Goal: Register for event/course

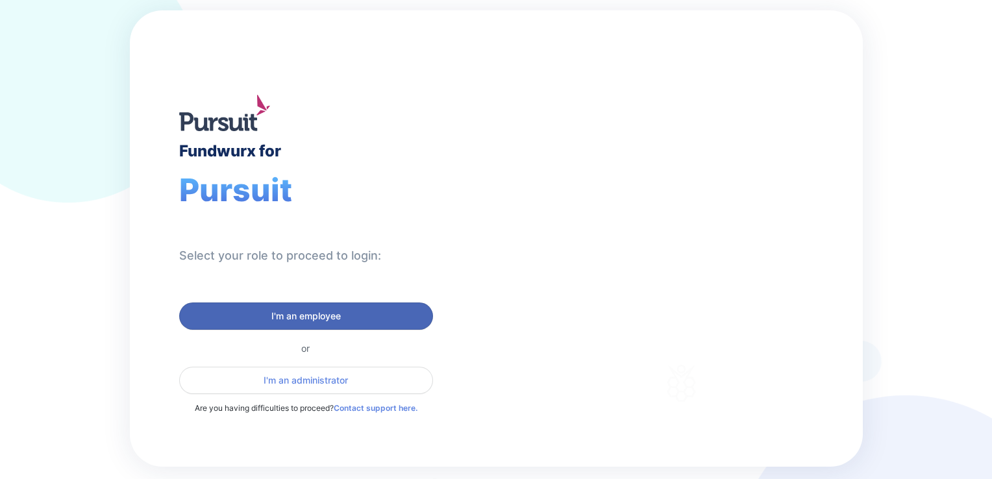
click at [281, 314] on span "I'm an employee" at bounding box center [307, 316] width 70 height 13
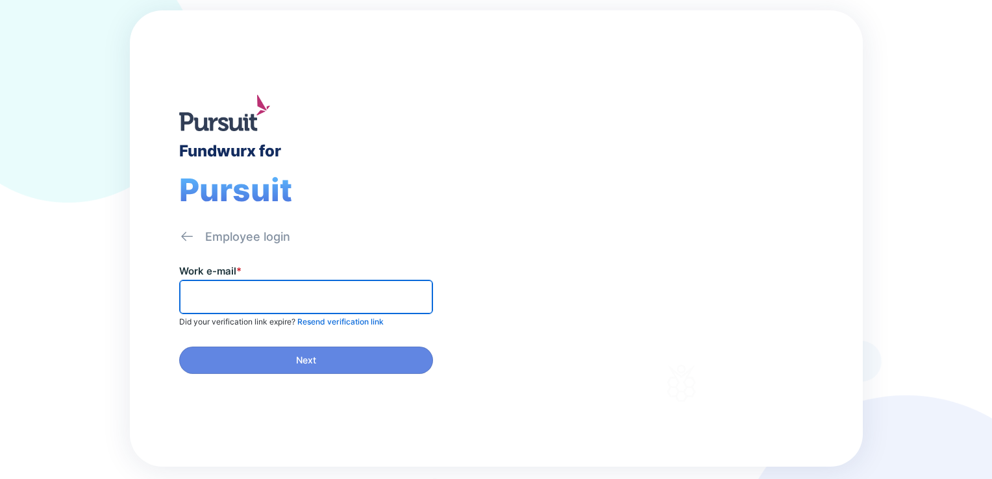
click at [262, 302] on input "text" at bounding box center [306, 297] width 242 height 20
type input "*"
type input "**********"
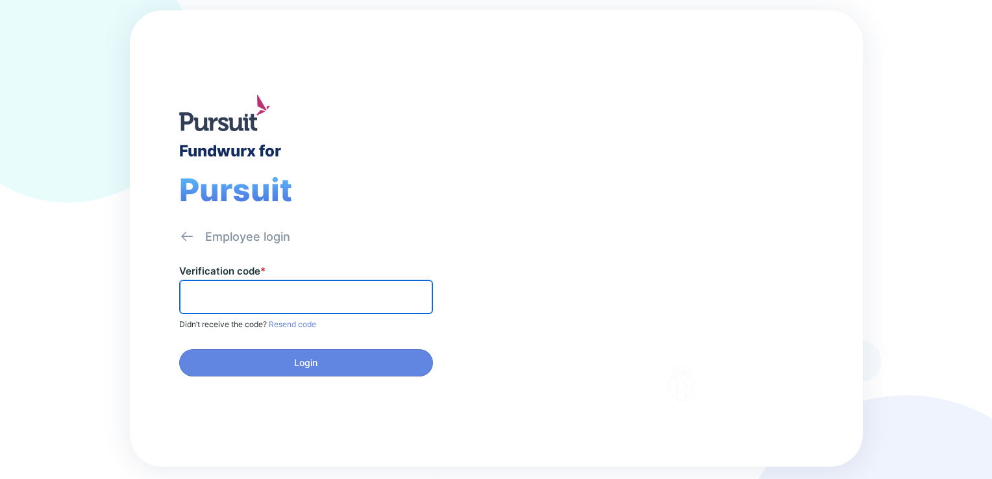
click at [325, 305] on input "text" at bounding box center [306, 297] width 242 height 20
type input "******"
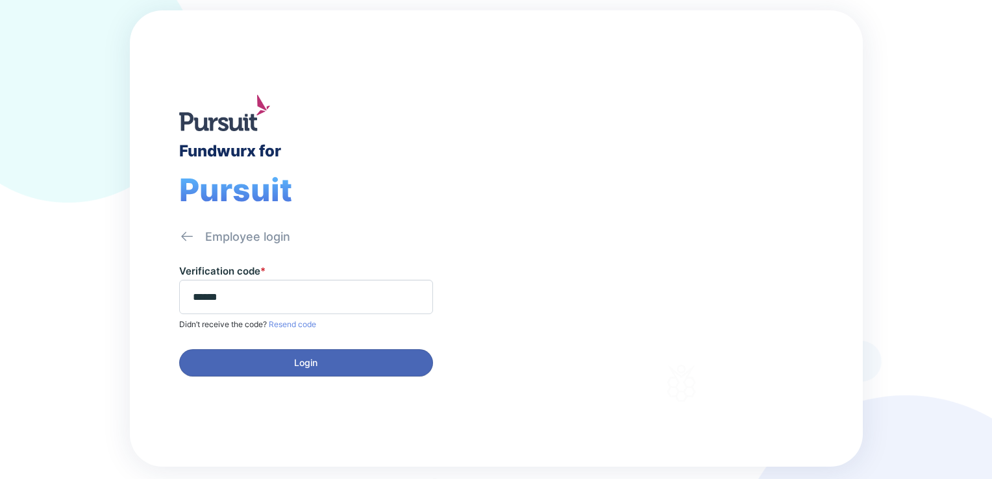
click at [314, 360] on span "Login" at bounding box center [305, 363] width 23 height 13
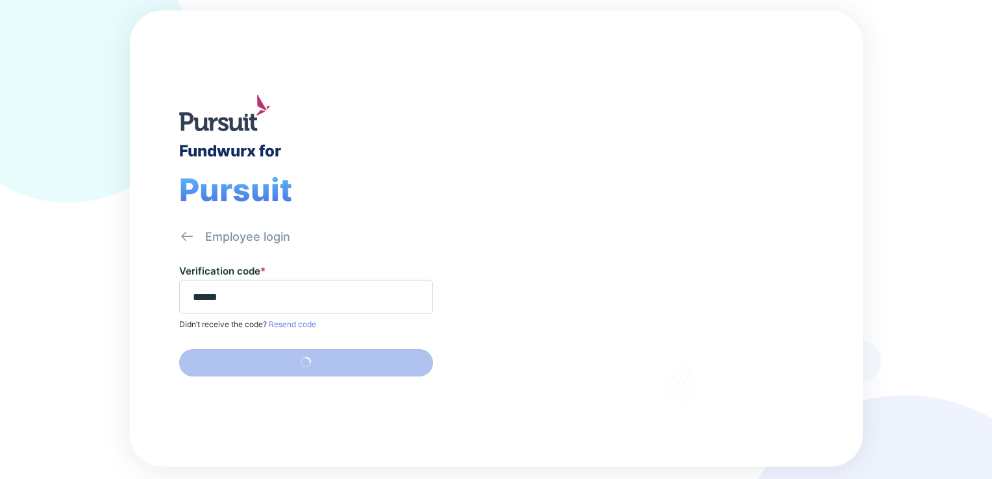
click at [890, 136] on div "Fundwurx for Pursuit Employee login Verification code * ****** Didn’t receive t…" at bounding box center [496, 239] width 992 height 479
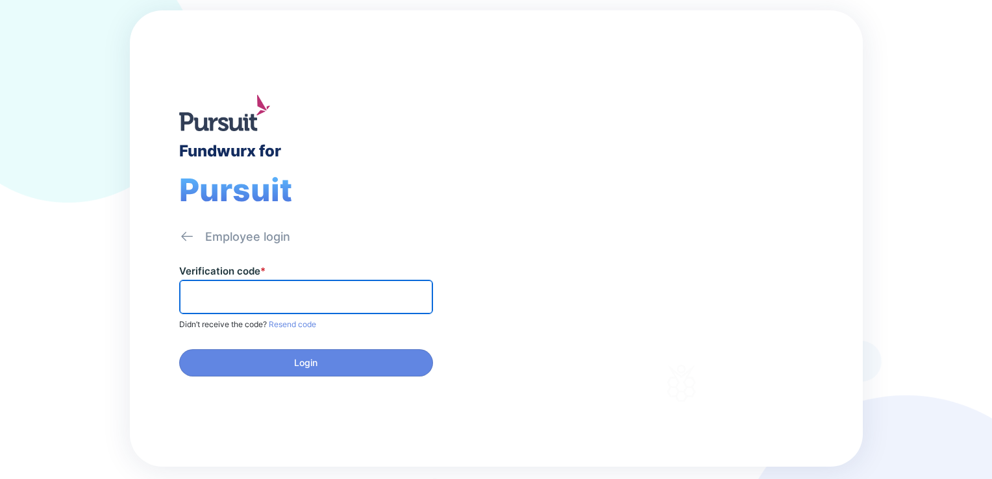
click at [239, 295] on input "text" at bounding box center [306, 297] width 242 height 20
type input "******"
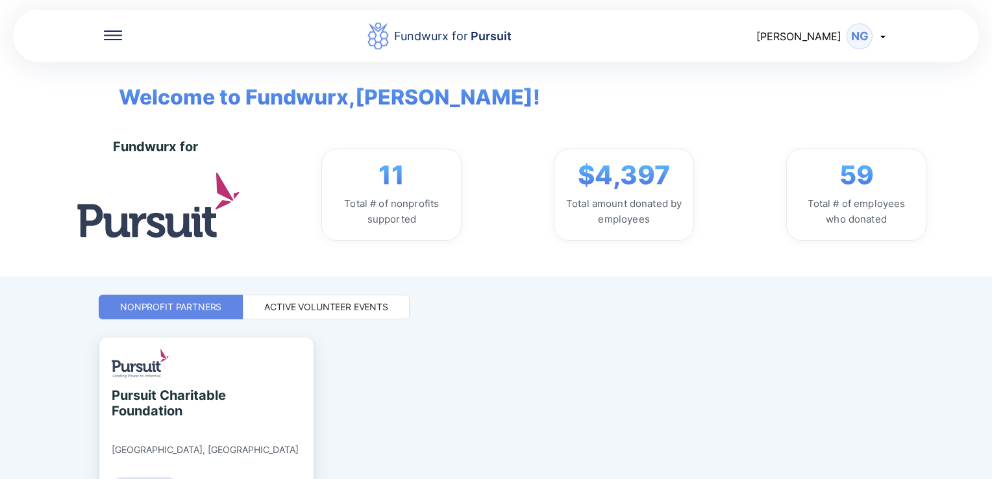
click at [357, 302] on div "Active Volunteer Events" at bounding box center [326, 307] width 124 height 13
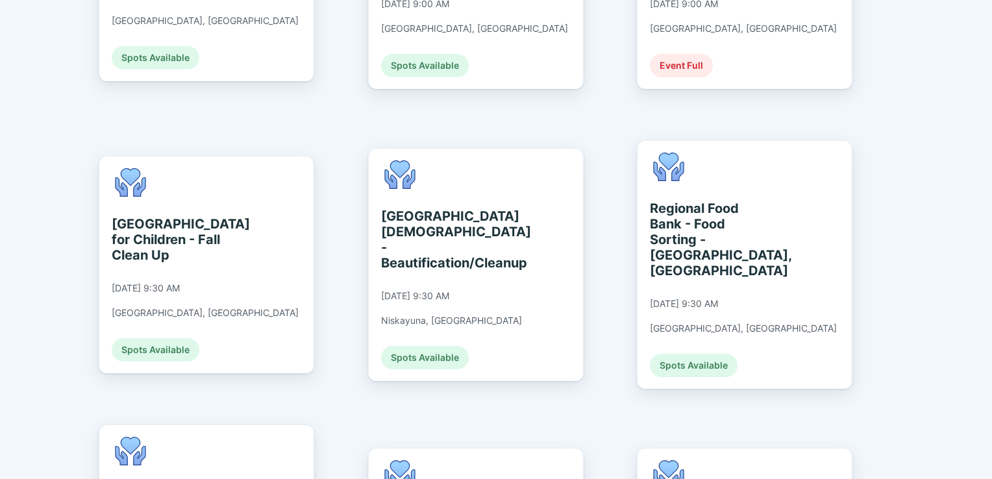
scroll to position [803, 0]
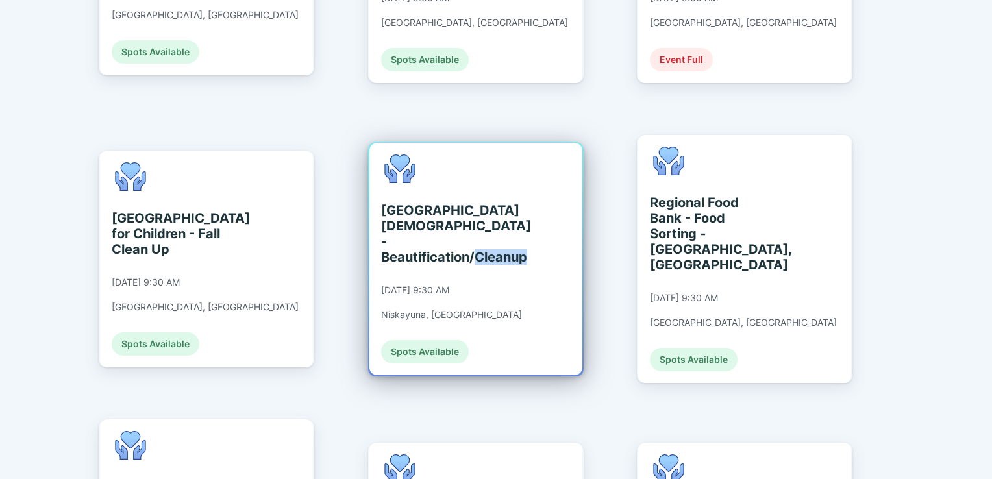
click at [514, 238] on div "Schenectady Jewish Community Center - Beautification/Cleanup 09/10/2025 at 9:30…" at bounding box center [476, 259] width 213 height 233
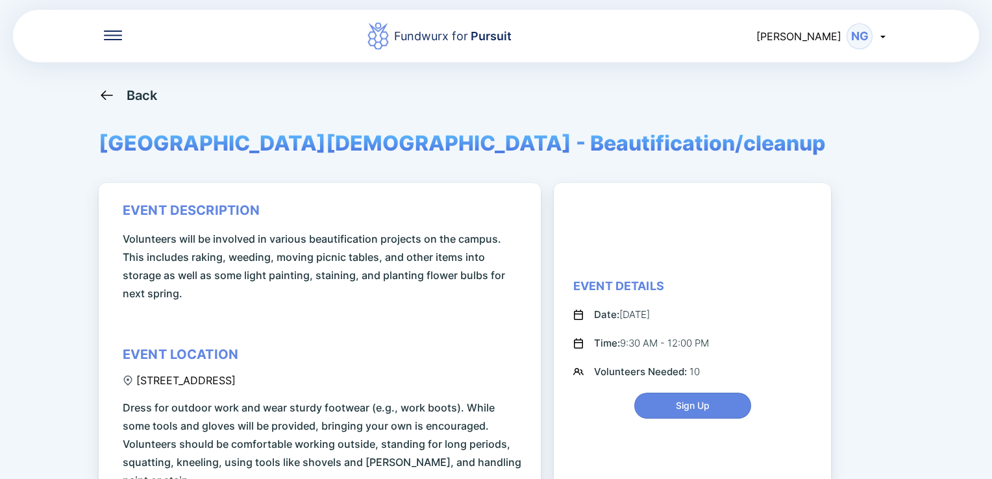
click at [953, 150] on div "Fundwurx for Pursuit Nicholas NG Back Schenectady Jewish Community Center - Bea…" at bounding box center [496, 239] width 992 height 479
click at [138, 94] on div "Back" at bounding box center [142, 96] width 31 height 16
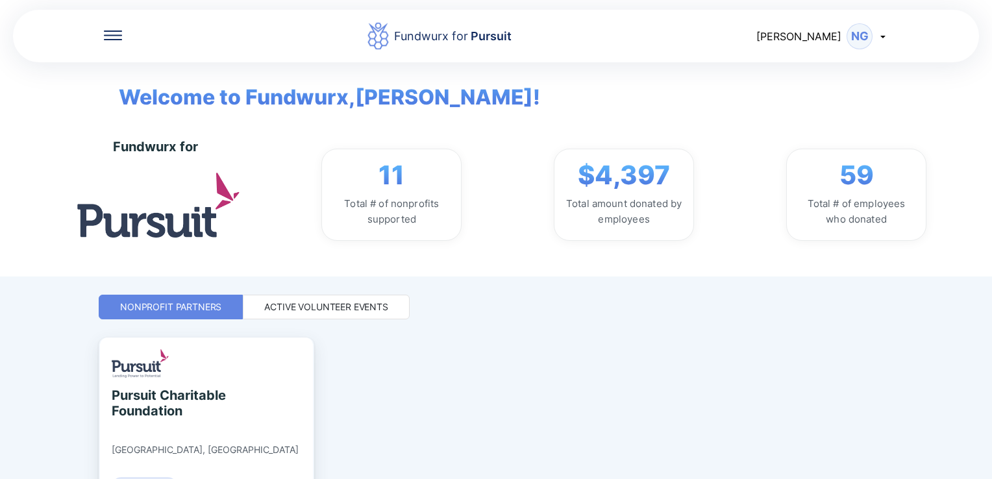
click at [336, 303] on div "Active Volunteer Events" at bounding box center [326, 307] width 124 height 13
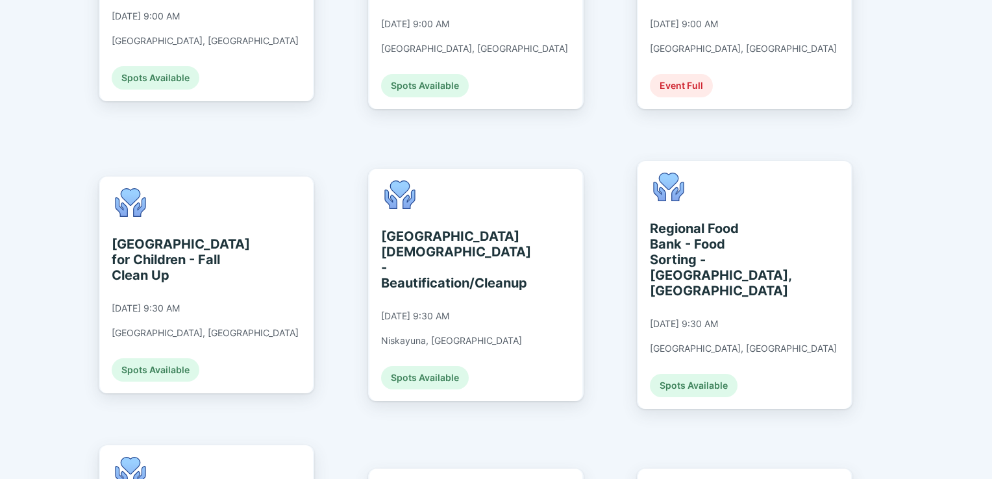
scroll to position [779, 0]
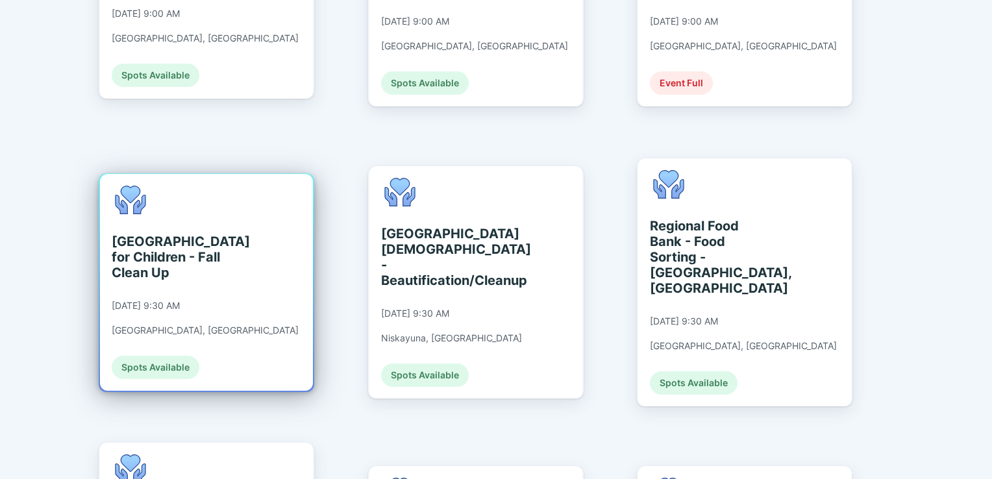
click at [212, 234] on div "St. Catherine's Center for Children - Fall Clean Up" at bounding box center [171, 257] width 119 height 47
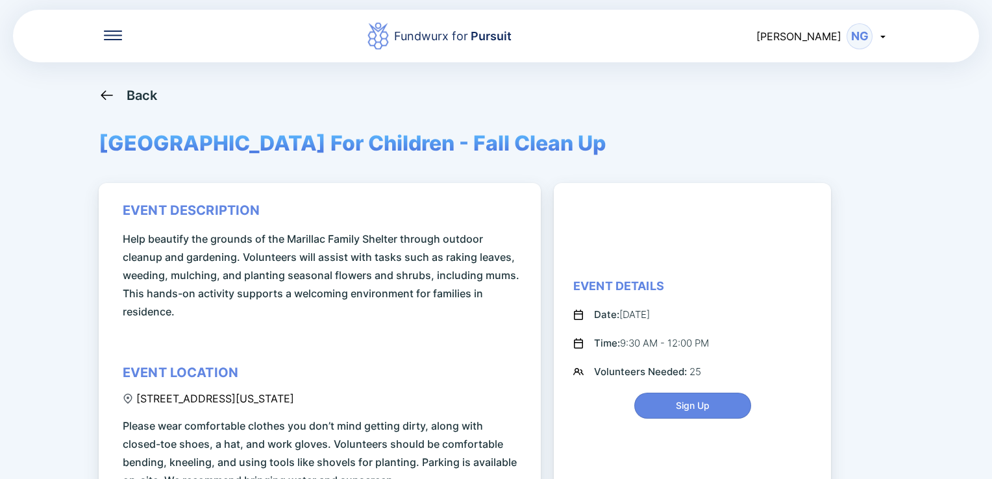
click at [943, 197] on div "Fundwurx for Pursuit Nicholas NG Back St. Catherine's Center For Children - Fal…" at bounding box center [496, 239] width 992 height 479
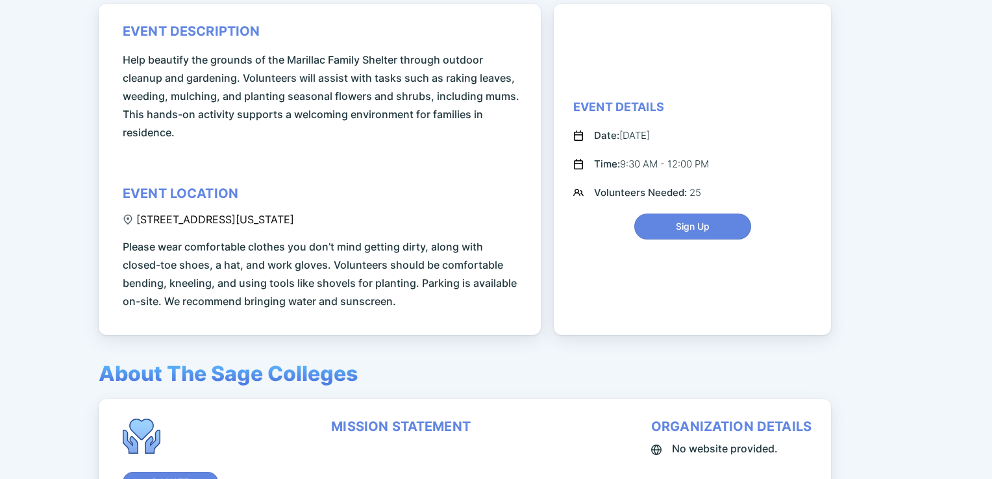
scroll to position [182, 0]
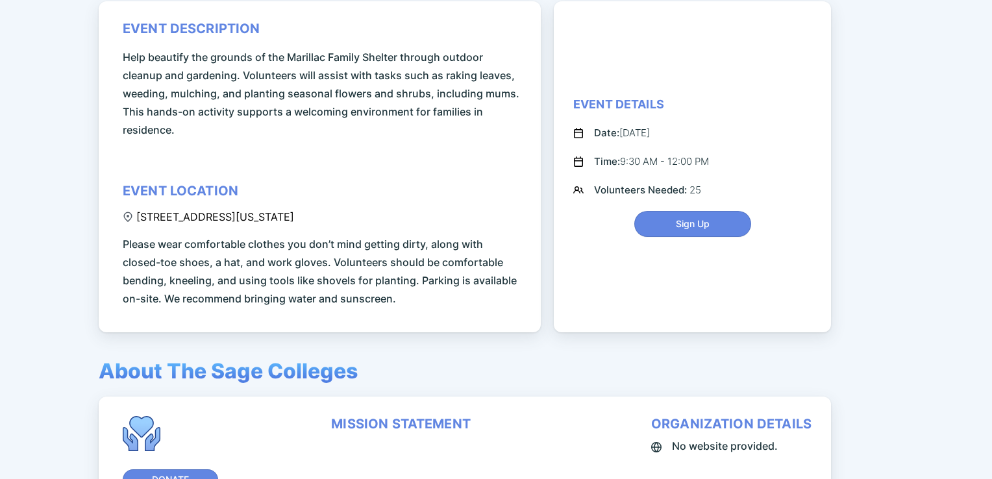
click at [939, 335] on div "Fundwurx for Pursuit Nicholas NG Back St. Catherine's Center For Children - Fal…" at bounding box center [496, 239] width 992 height 479
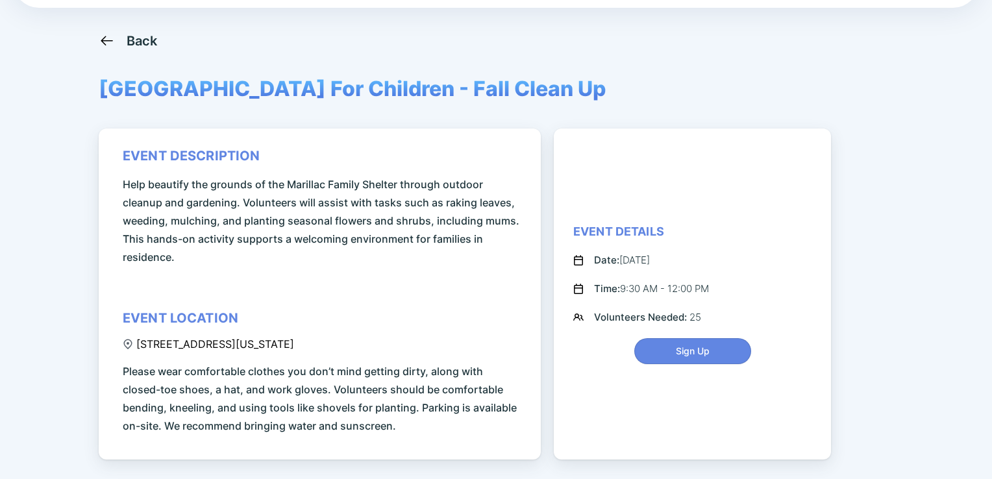
scroll to position [0, 0]
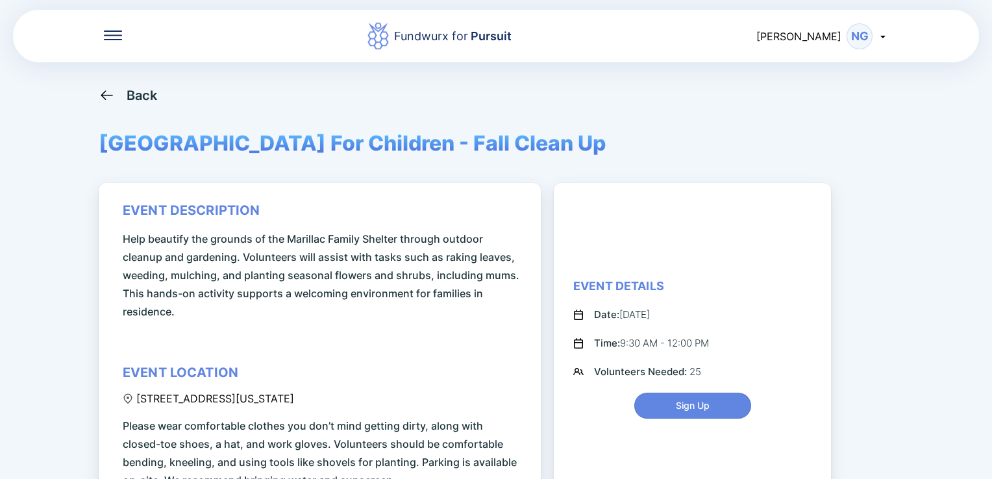
click at [141, 97] on div "Back" at bounding box center [142, 96] width 31 height 16
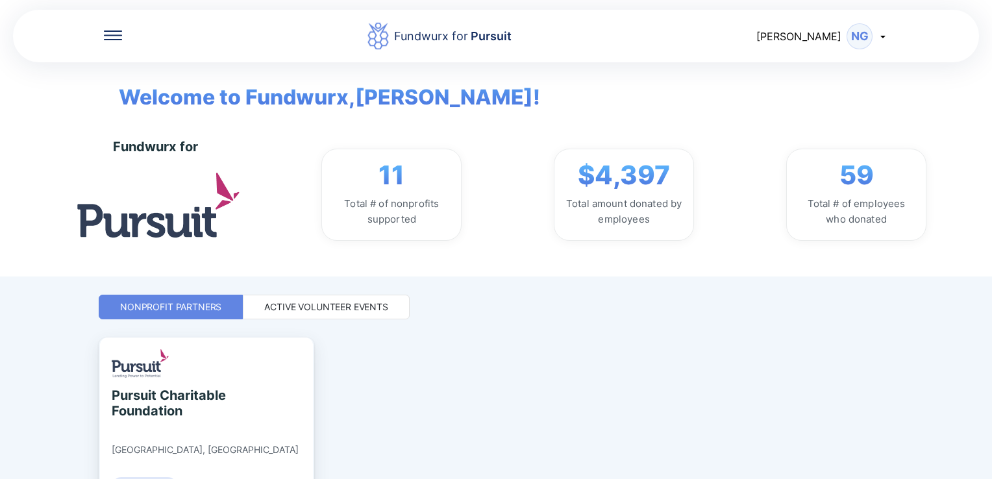
click at [346, 314] on div "Active Volunteer Events" at bounding box center [326, 307] width 167 height 25
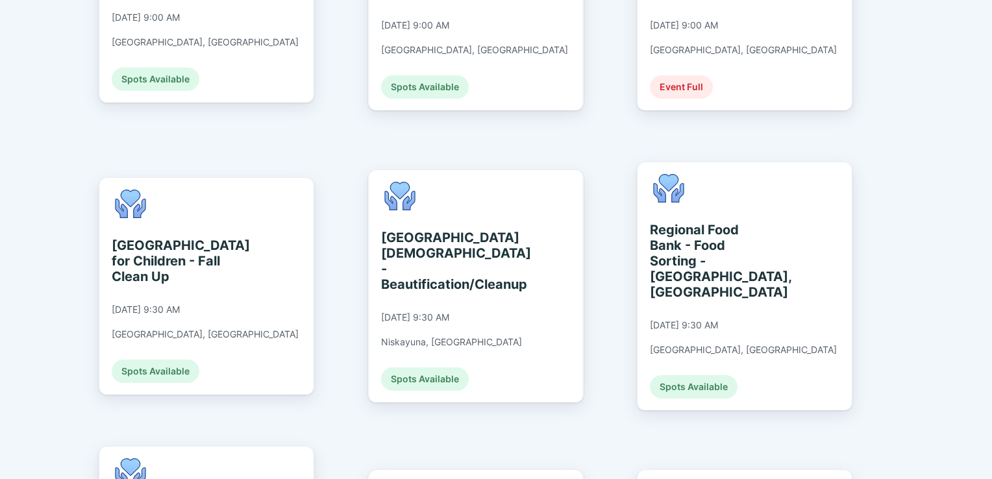
scroll to position [779, 0]
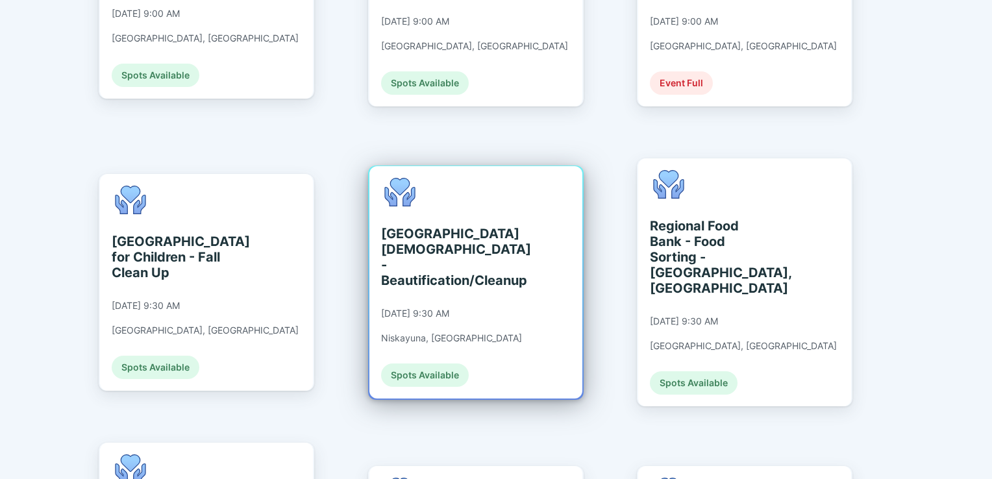
click at [542, 261] on div "Schenectady Jewish Community Center - Beautification/Cleanup 09/10/2025 at 9:30…" at bounding box center [476, 282] width 213 height 233
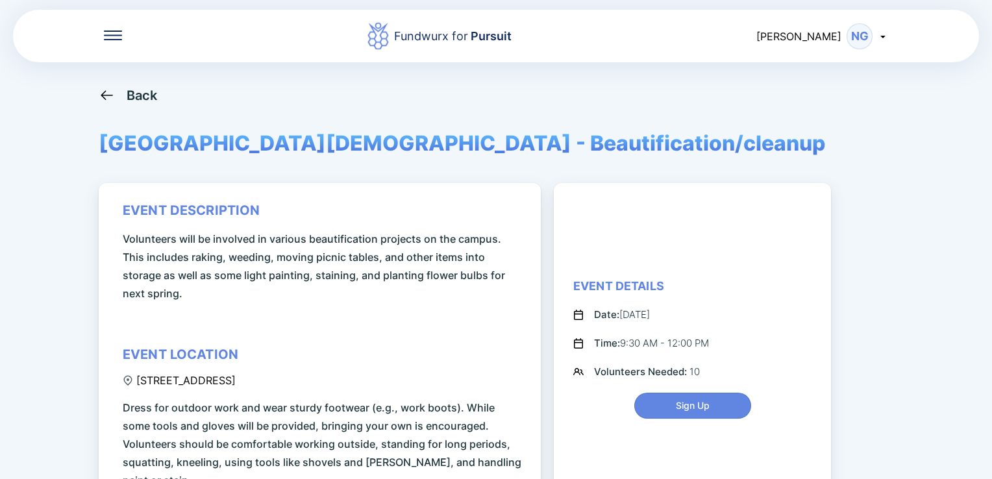
click at [149, 97] on div "Back" at bounding box center [142, 96] width 31 height 16
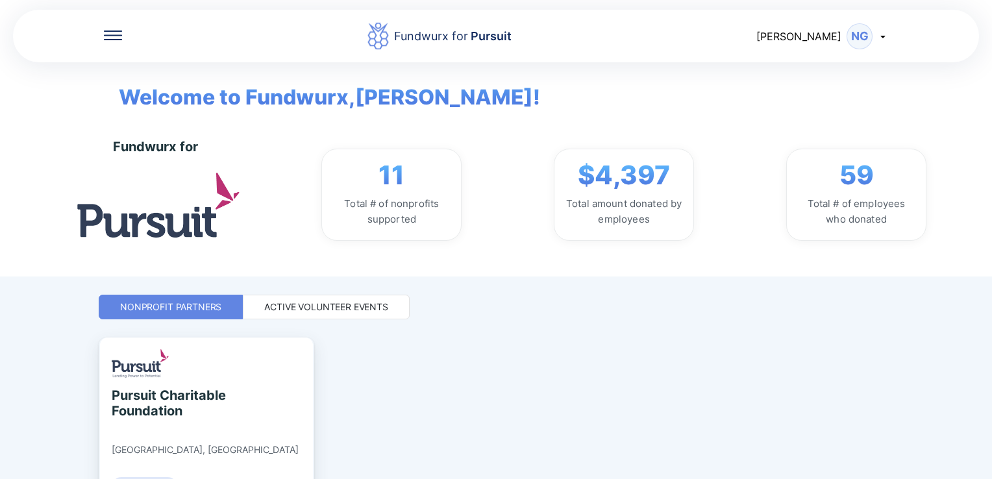
click at [366, 314] on div "Active Volunteer Events" at bounding box center [326, 307] width 167 height 25
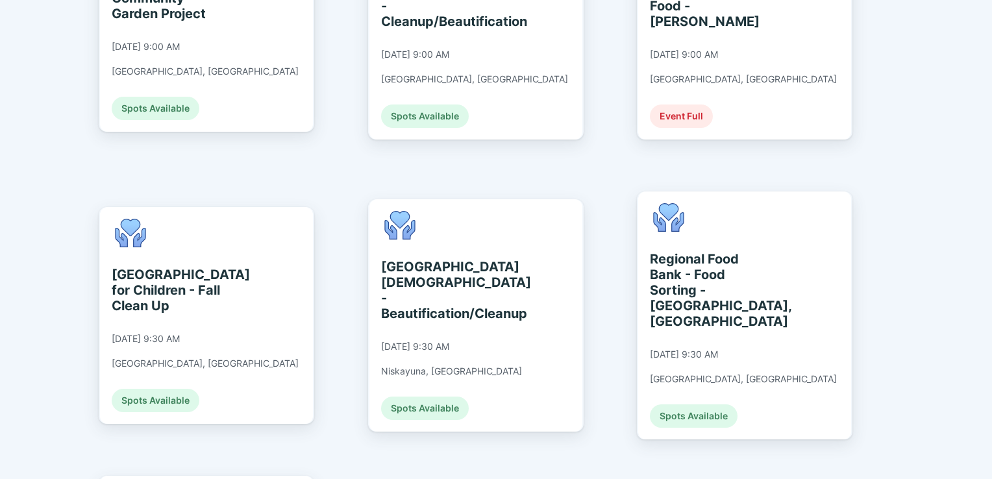
scroll to position [753, 0]
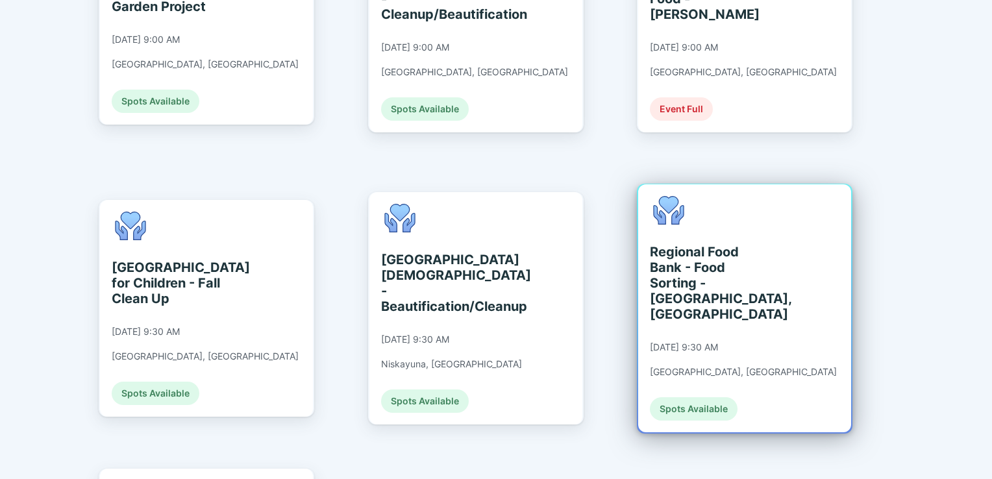
click at [781, 288] on div "Regional Food Bank - Food Sorting - Albany, NY 09/10/2025 at 9:30 AM Albany, NY…" at bounding box center [744, 308] width 213 height 248
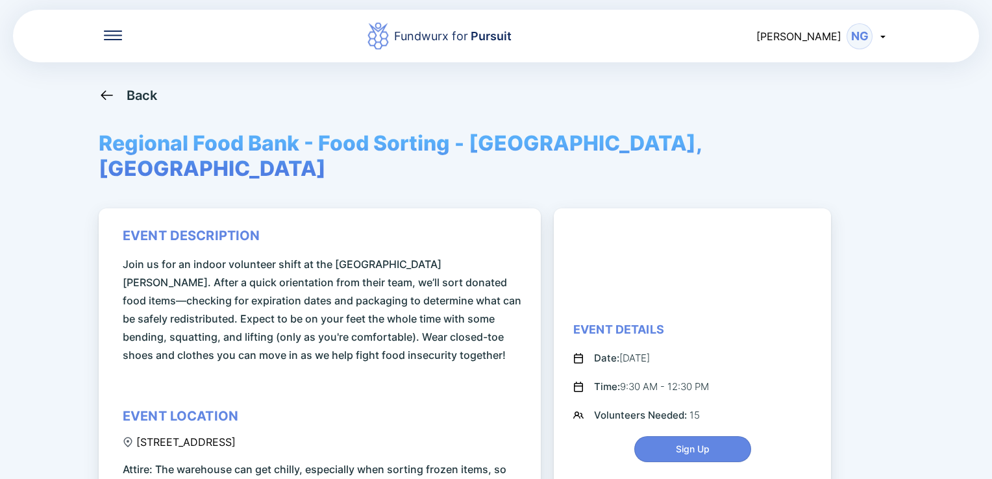
click at [839, 249] on div "Back Regional Food Bank - Food Sorting - Albany, Ny event description Join us f…" at bounding box center [496, 326] width 795 height 479
click at [145, 100] on div "Back" at bounding box center [142, 96] width 31 height 16
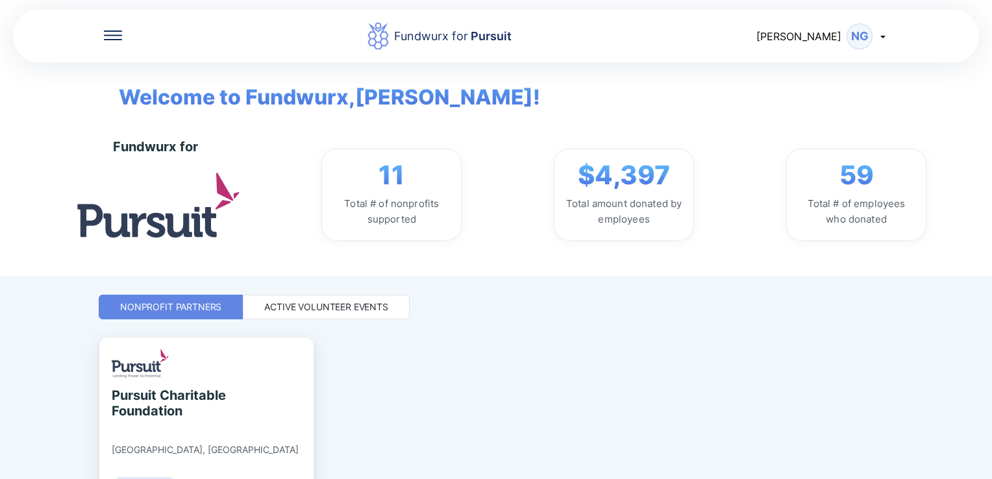
click at [366, 312] on div "Active Volunteer Events" at bounding box center [326, 307] width 124 height 13
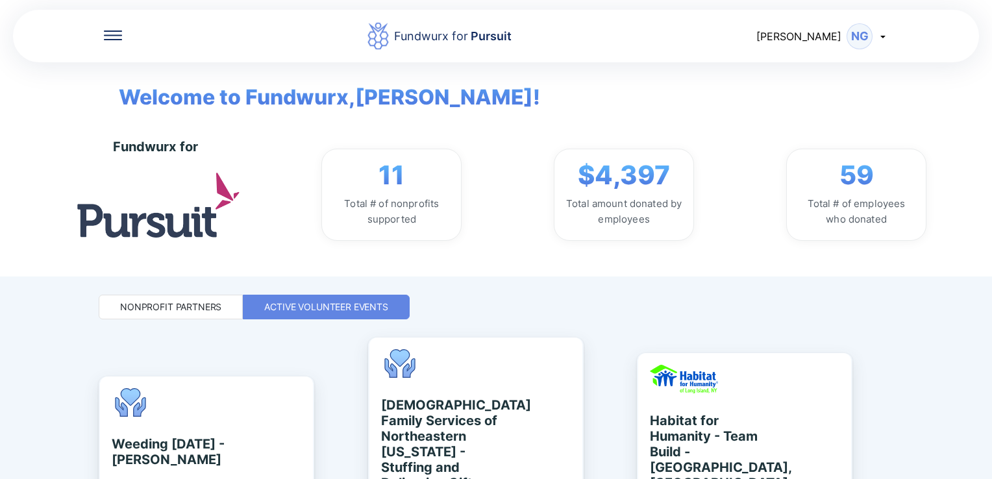
click at [912, 347] on div "Fundwurx for Pursuit Nicholas NG Welcome to Fundwurx, Nicholas ! Fundwurx for 1…" at bounding box center [496, 239] width 992 height 479
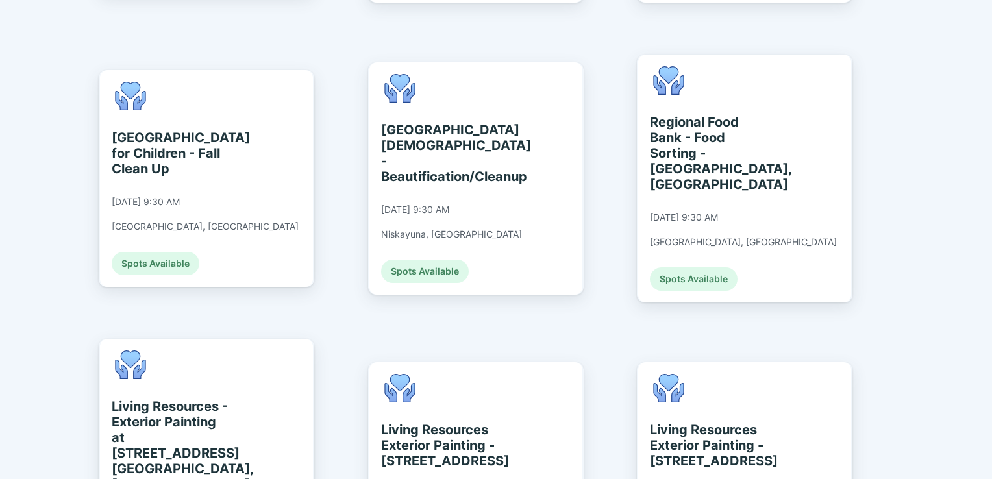
scroll to position [909, 0]
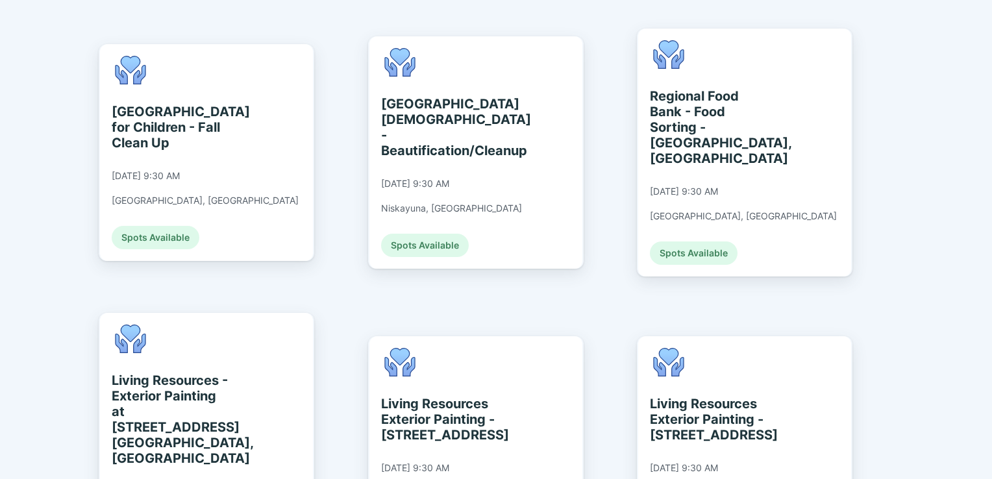
click at [938, 134] on div "Fundwurx for Pursuit Nicholas NG Welcome to Fundwurx, Nicholas ! Fundwurx for 1…" at bounding box center [496, 239] width 992 height 479
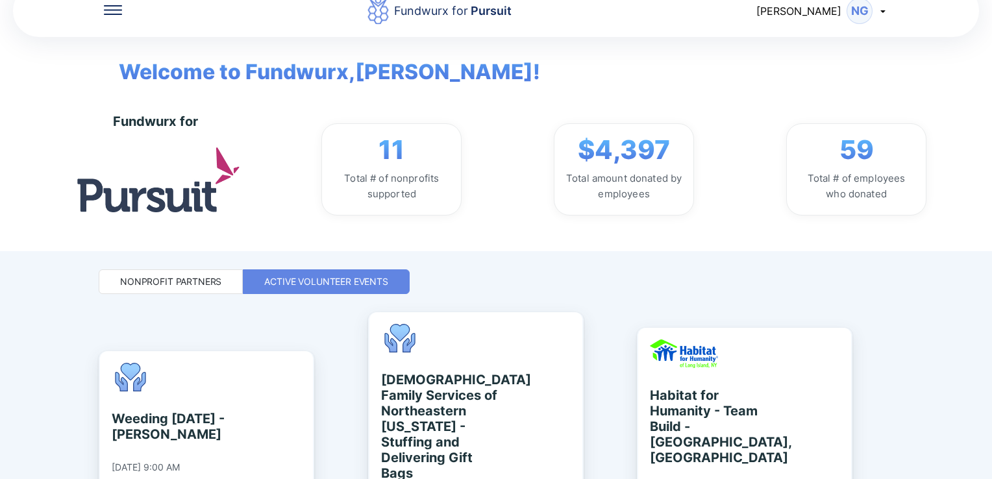
scroll to position [0, 0]
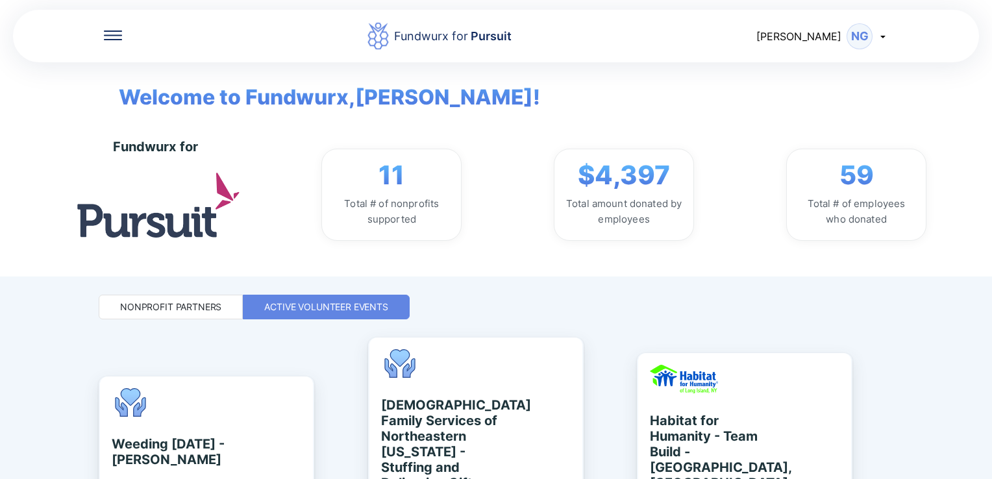
click at [862, 43] on div "NG" at bounding box center [860, 36] width 26 height 26
click at [813, 74] on div "My profile" at bounding box center [814, 69] width 50 height 13
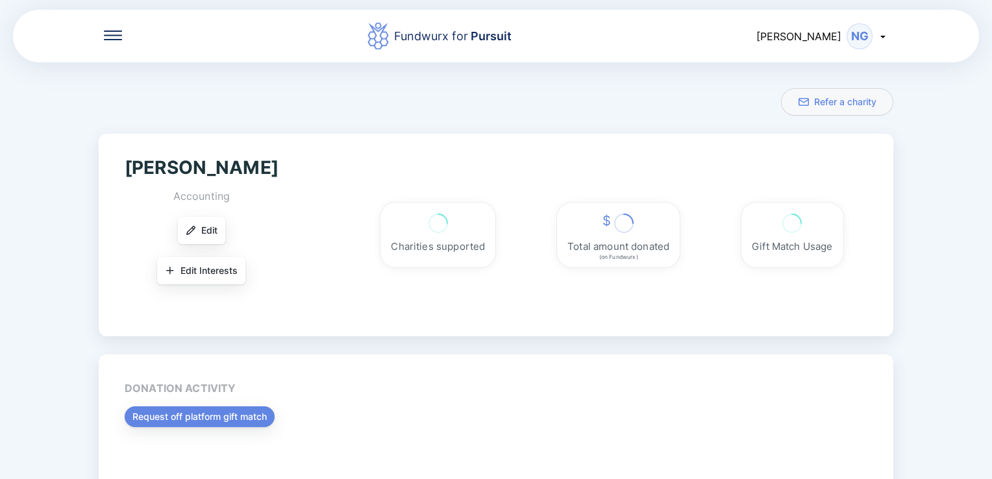
click at [54, 253] on div "Fundwurx for Pursuit Nicholas NG Refer a charity Nicholas Gatta Accounting Edit…" at bounding box center [496, 239] width 992 height 479
click at [117, 40] on div at bounding box center [113, 36] width 18 height 13
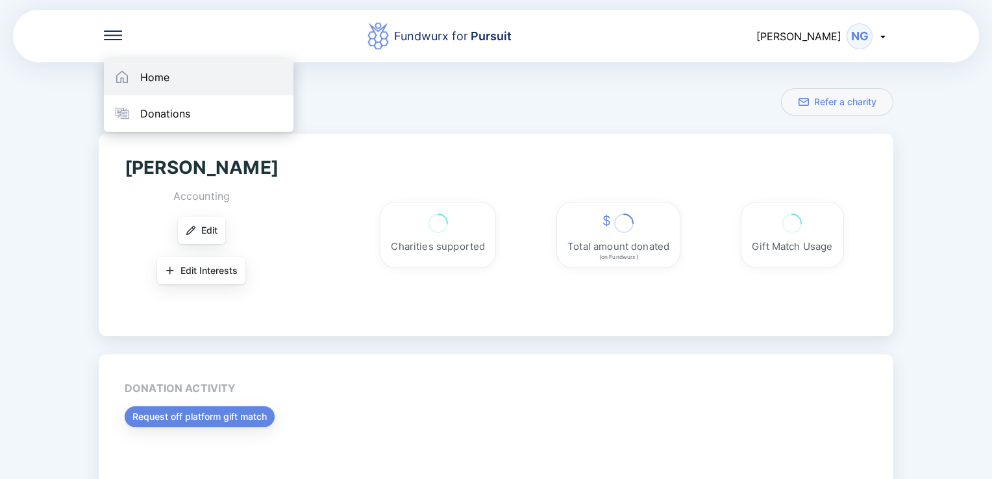
click at [153, 77] on div "Home" at bounding box center [154, 77] width 29 height 13
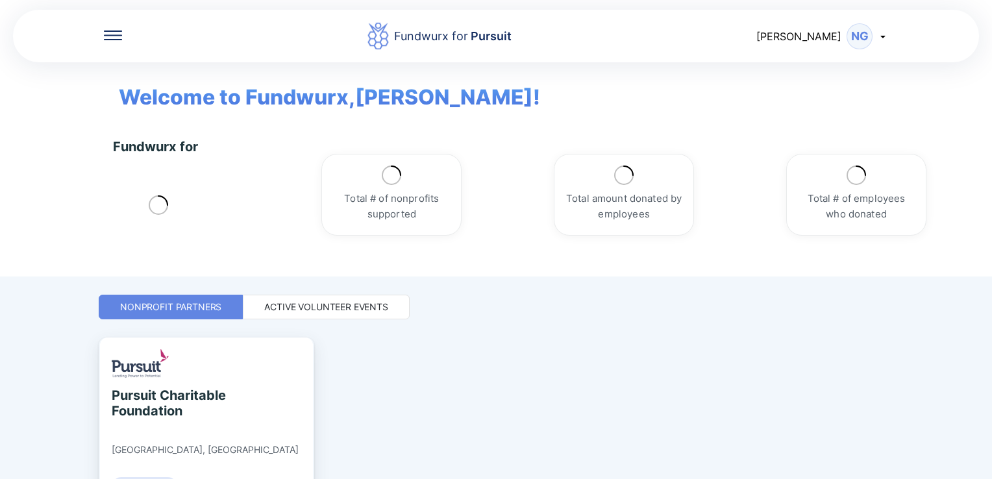
click at [325, 309] on div "Active Volunteer Events" at bounding box center [326, 307] width 124 height 13
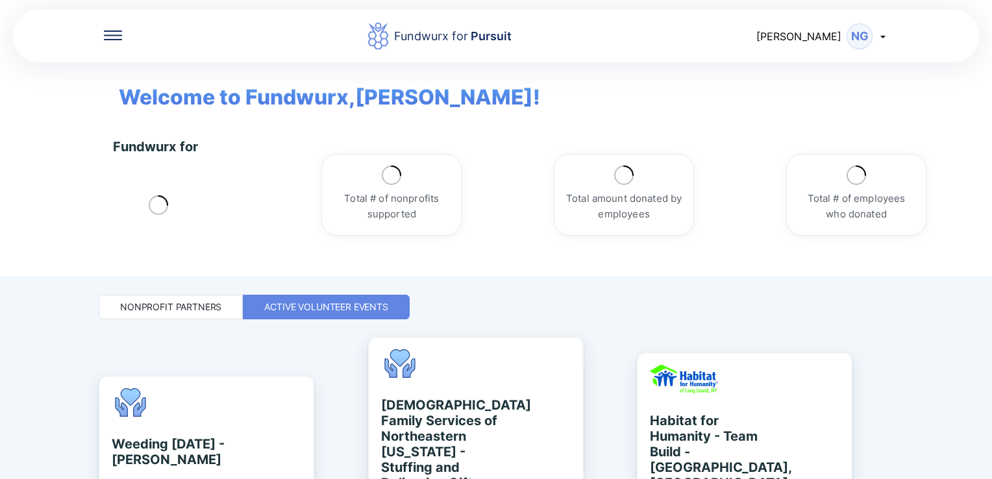
click at [943, 329] on div "Fundwurx for Pursuit Nicholas NG Welcome to Fundwurx, Nicholas ! Fundwurx for T…" at bounding box center [496, 239] width 992 height 479
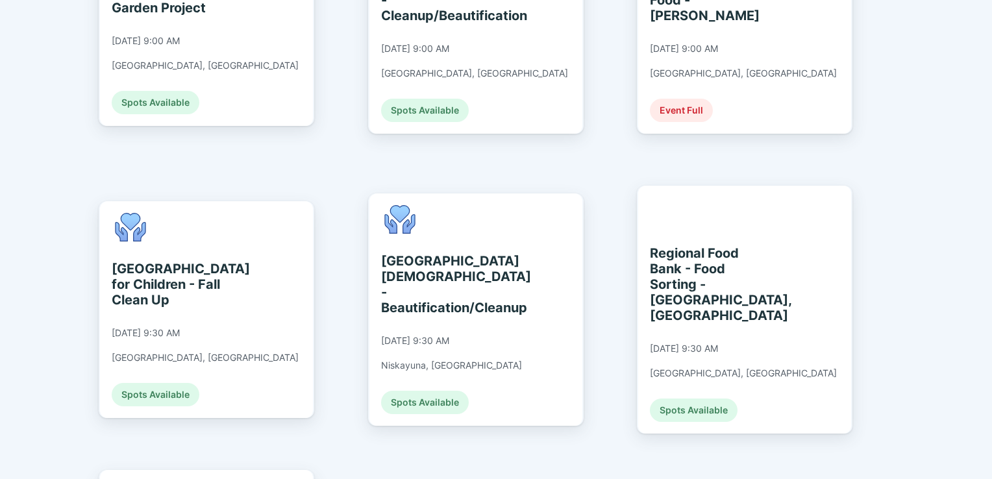
scroll to position [753, 0]
click at [946, 185] on div "Fundwurx for Pursuit Nicholas NG Welcome to Fundwurx, Nicholas ! Fundwurx for 1…" at bounding box center [496, 239] width 992 height 479
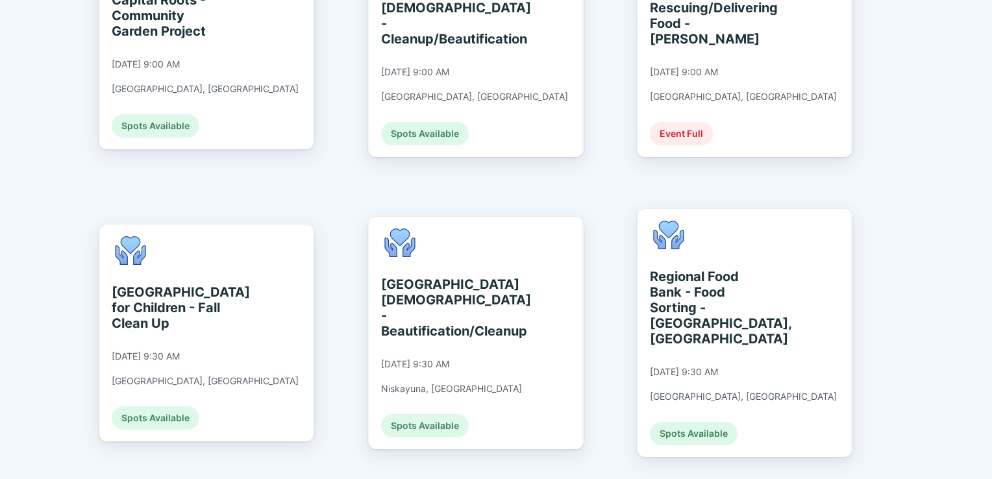
scroll to position [727, 0]
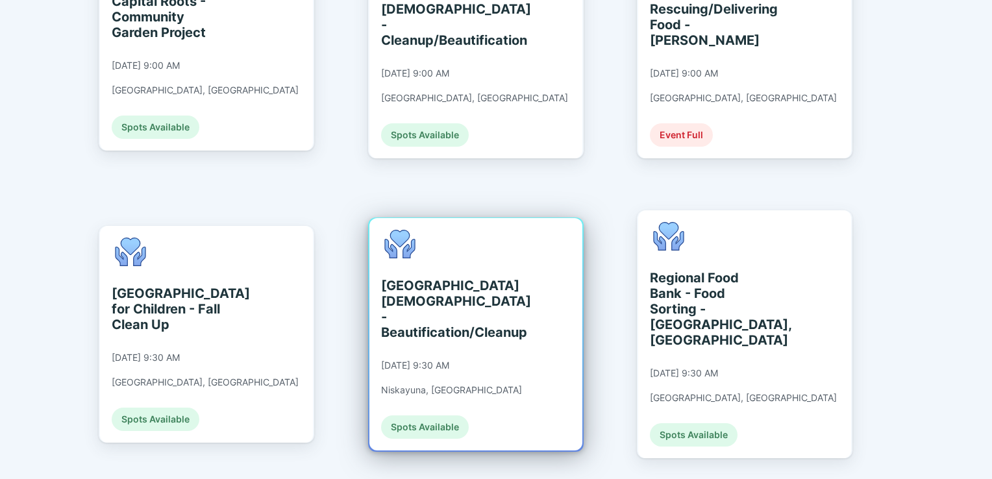
click at [507, 266] on div "Schenectady Jewish Community Center - Beautification/Cleanup 09/10/2025 at 9:30…" at bounding box center [476, 334] width 213 height 233
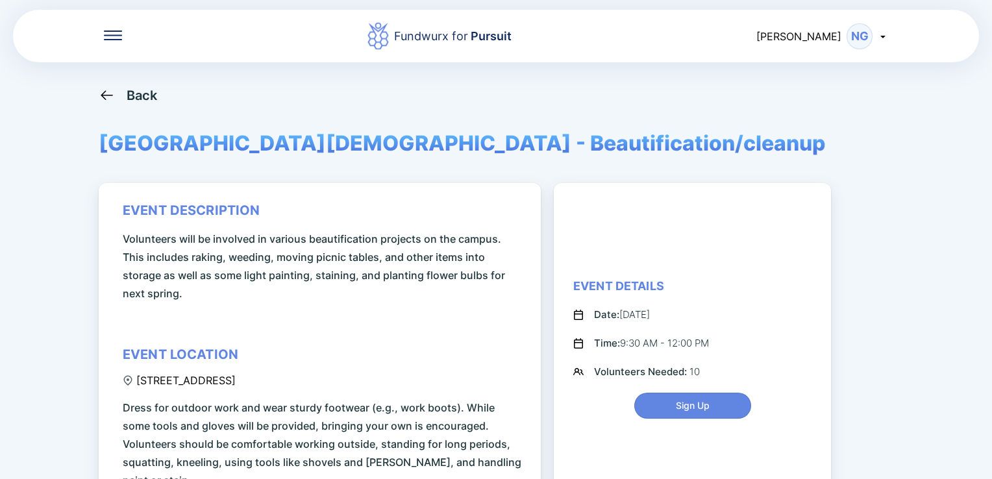
click at [887, 264] on div "Back Schenectady Jewish Community Center - Beautification/cleanup event descrip…" at bounding box center [496, 326] width 795 height 479
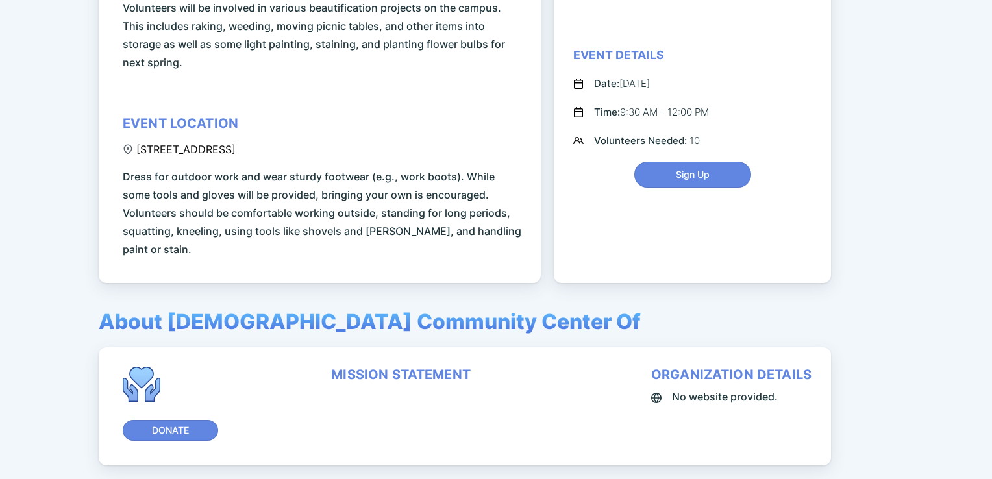
scroll to position [234, 0]
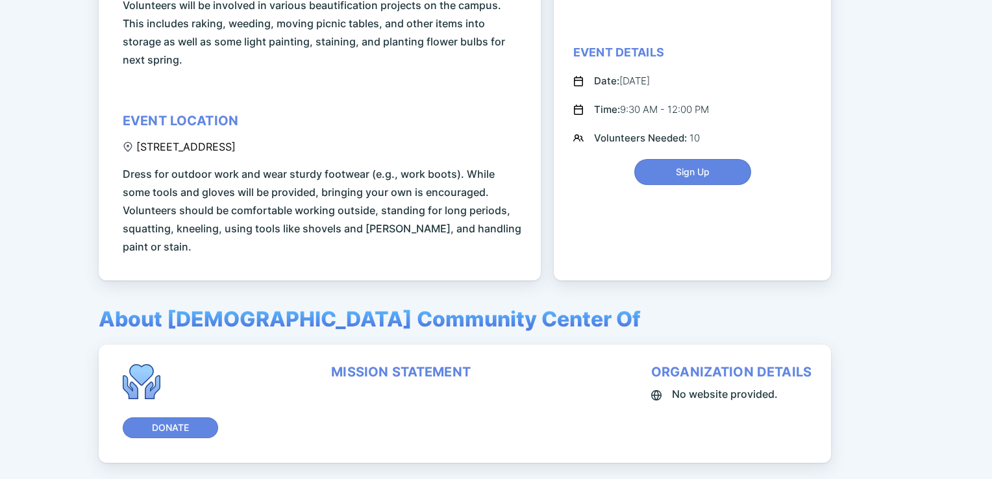
click at [915, 236] on div "Fundwurx for Pursuit Nicholas NG Back Schenectady Jewish Community Center - Bea…" at bounding box center [496, 239] width 992 height 479
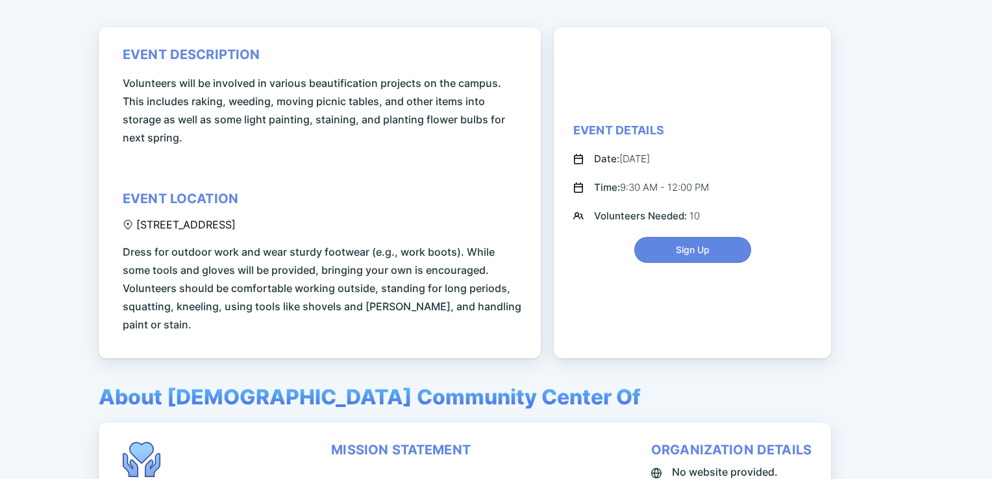
scroll to position [182, 0]
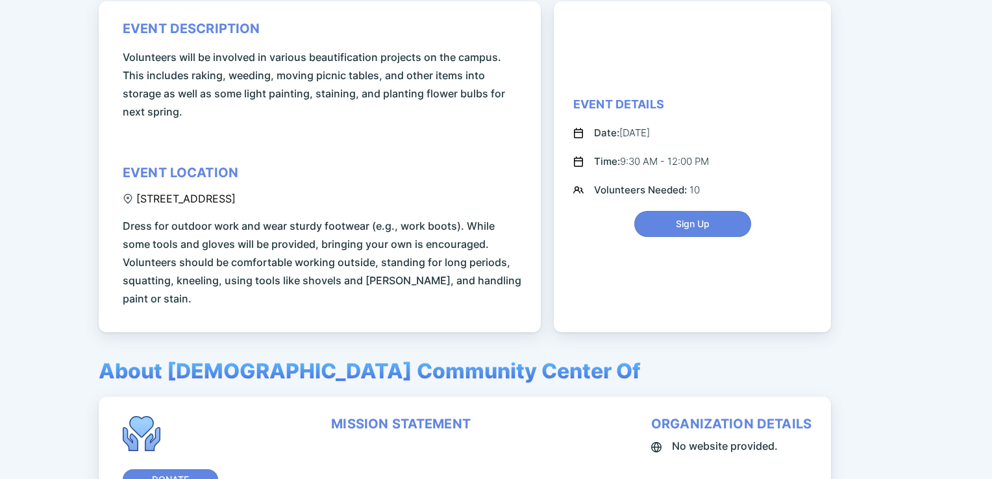
click at [930, 232] on div "Fundwurx for Pursuit Nicholas NG Back Schenectady Jewish Community Center - Bea…" at bounding box center [496, 239] width 992 height 479
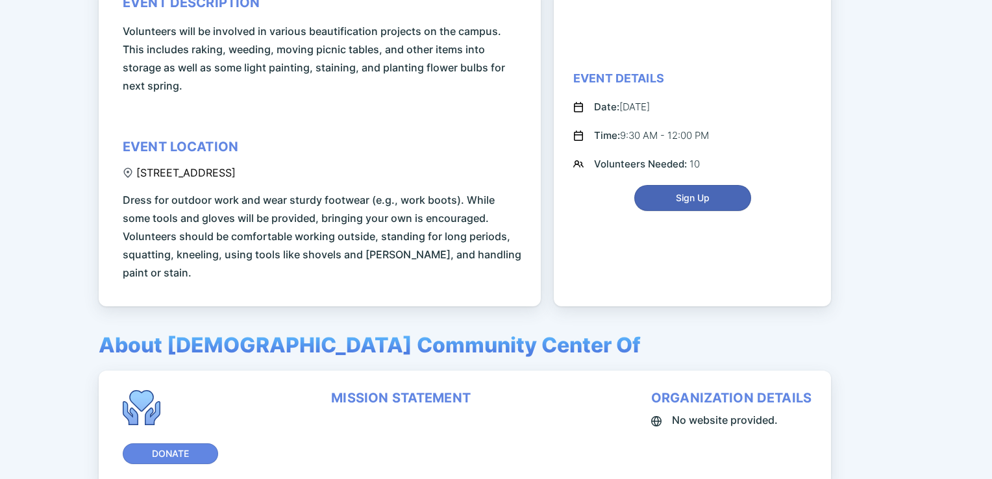
click at [717, 193] on span "Sign Up" at bounding box center [693, 198] width 100 height 13
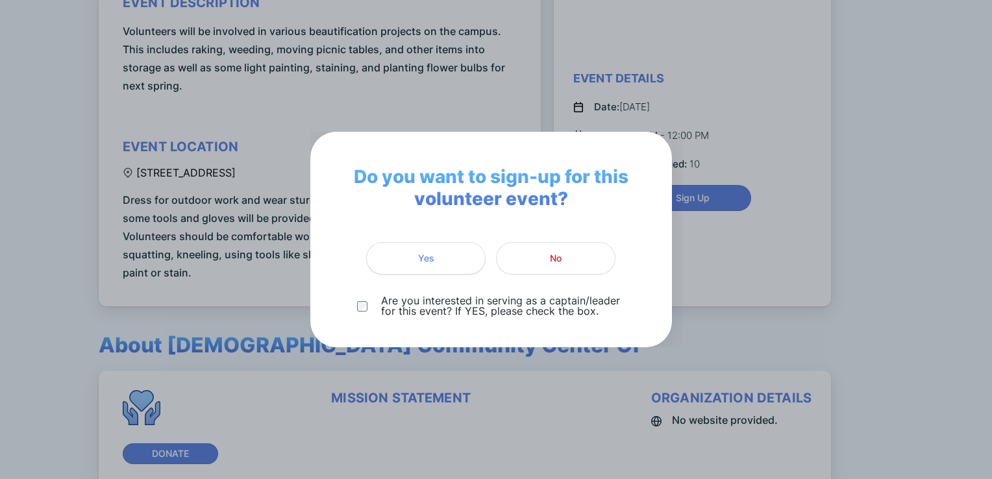
click at [419, 258] on span "Yes" at bounding box center [426, 258] width 16 height 13
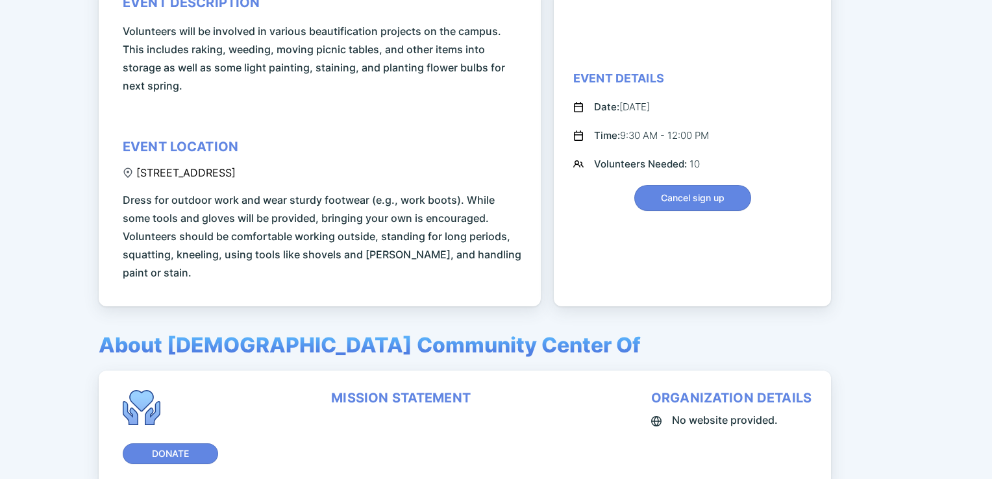
click at [914, 296] on div "Fundwurx for Pursuit Nicholas NG Back Schenectady Jewish Community Center - Bea…" at bounding box center [496, 239] width 992 height 479
click at [926, 138] on div "Fundwurx for Pursuit Nicholas NG Back Schenectady Jewish Community Center - Bea…" at bounding box center [496, 239] width 992 height 479
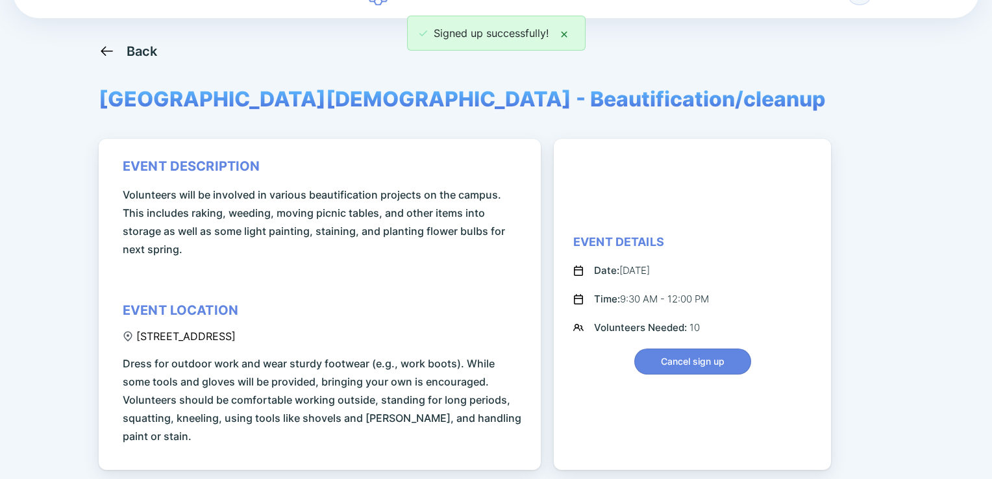
scroll to position [0, 0]
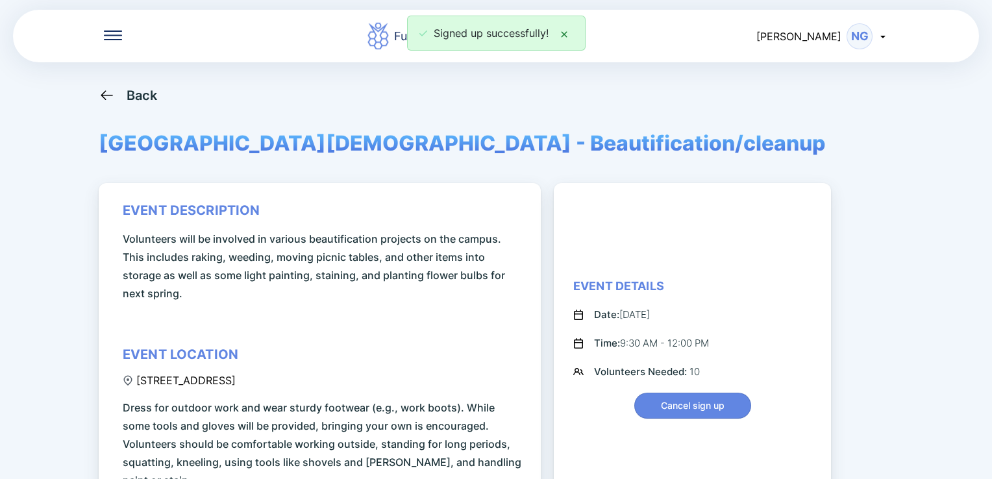
click at [881, 38] on div "Signed up successfully!" at bounding box center [496, 33] width 992 height 35
click at [883, 34] on div "Signed up successfully!" at bounding box center [496, 33] width 992 height 35
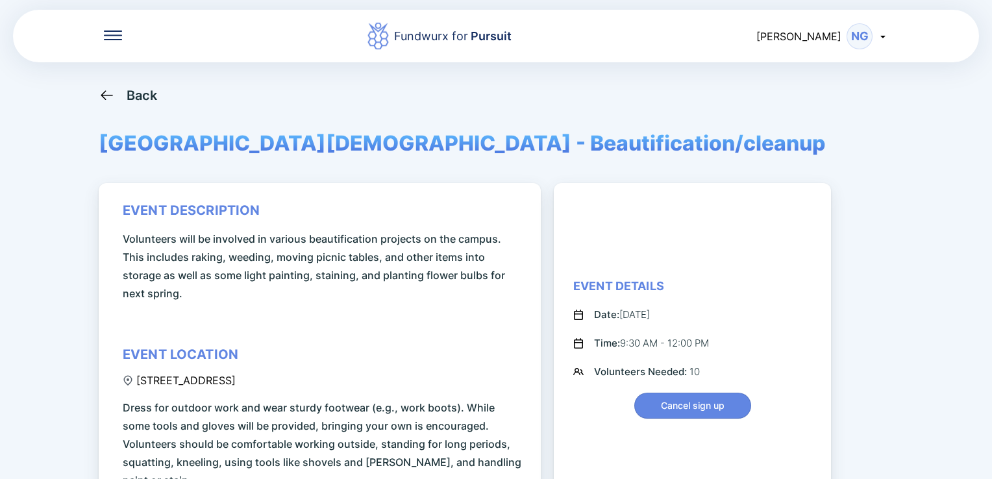
click at [881, 35] on icon at bounding box center [883, 36] width 10 height 10
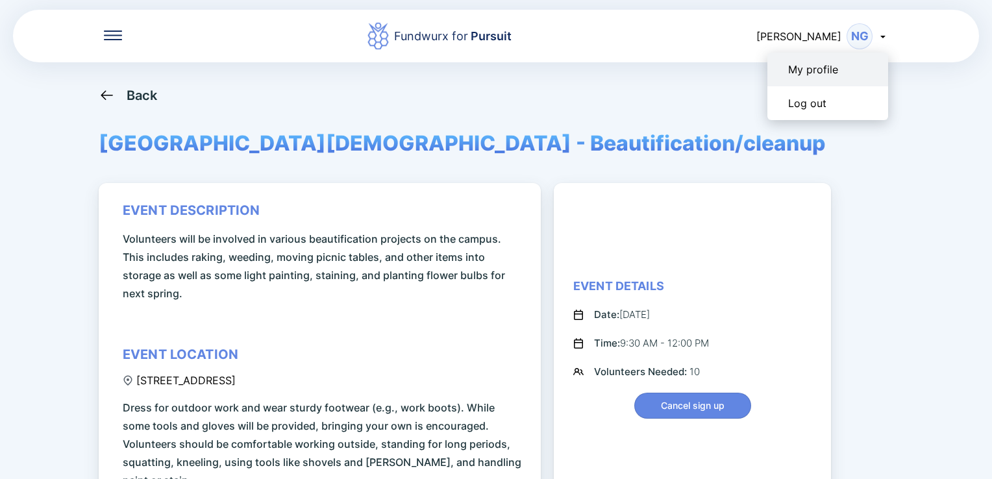
click at [825, 68] on div "My profile" at bounding box center [814, 69] width 50 height 13
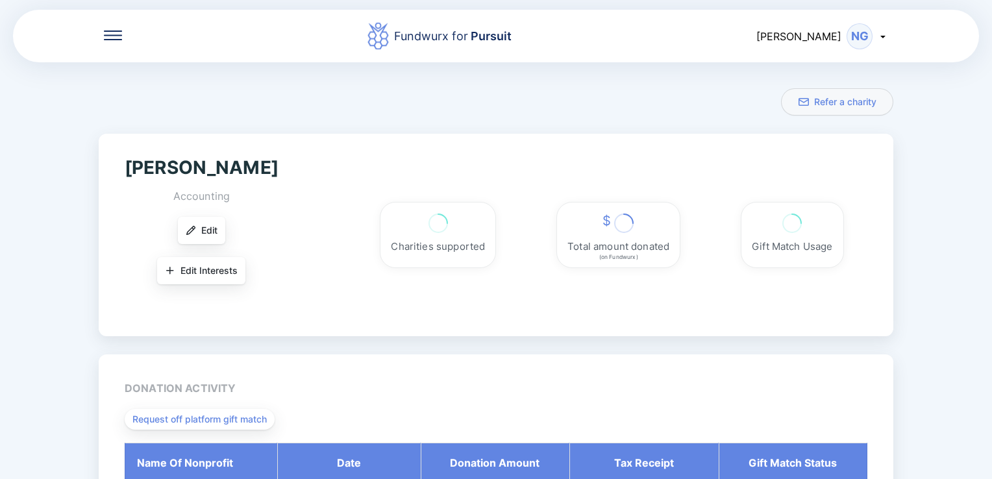
scroll to position [223, 0]
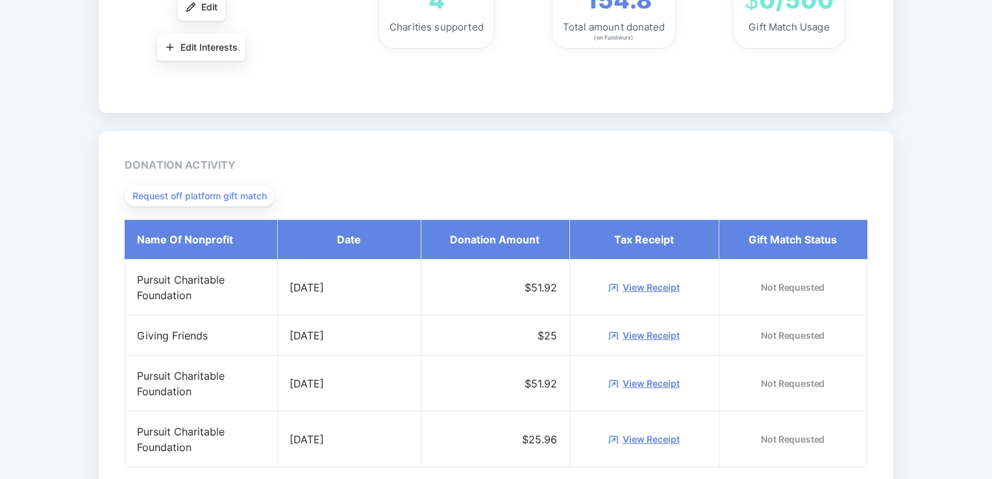
click at [944, 123] on div "Fundwurx for Pursuit Nicholas NG Refer a charity Nicholas Gatta Accounting Edit…" at bounding box center [496, 239] width 992 height 479
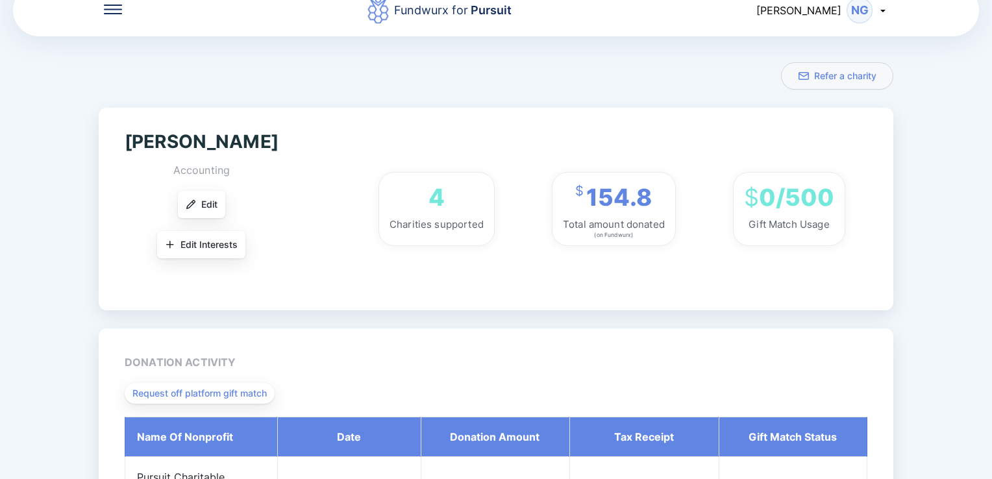
scroll to position [0, 0]
